Goal: Navigation & Orientation: Find specific page/section

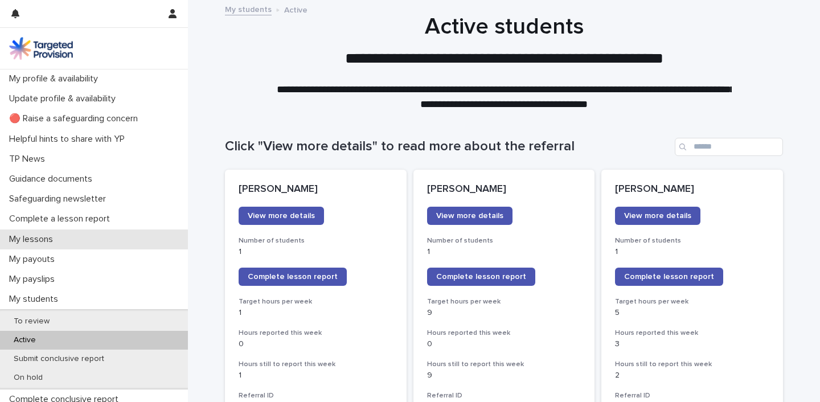
click at [64, 240] on div "My lessons" at bounding box center [94, 240] width 188 height 20
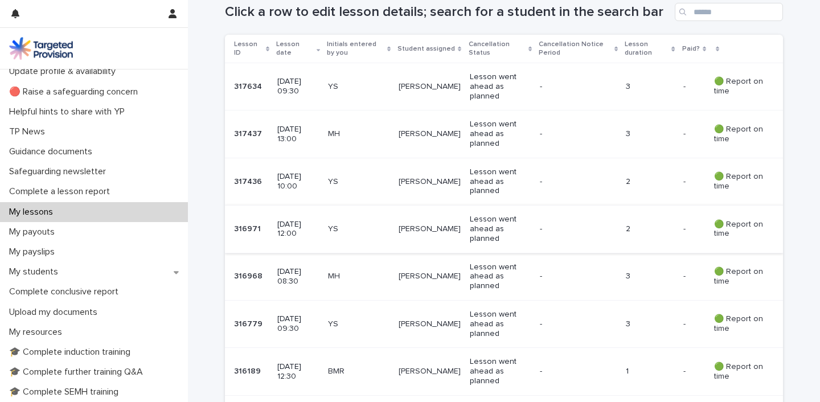
scroll to position [189, 0]
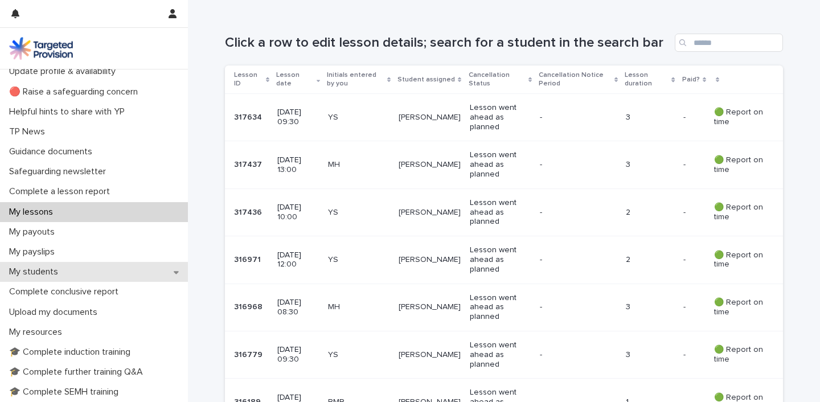
click at [54, 271] on p "My students" at bounding box center [36, 272] width 63 height 11
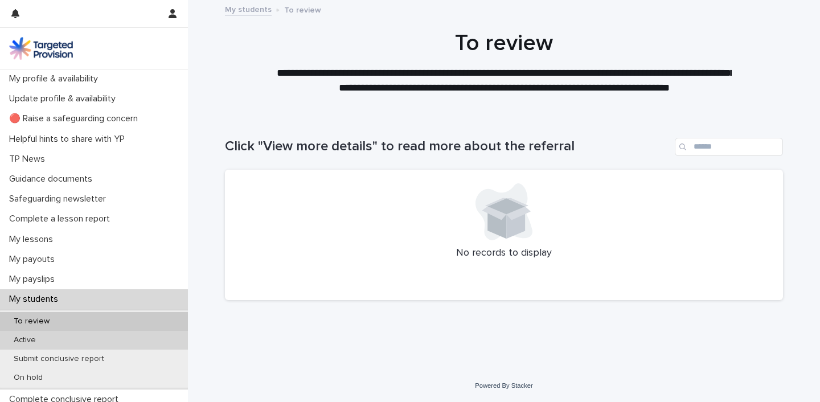
click at [41, 340] on p "Active" at bounding box center [25, 340] width 40 height 10
